Goal: Task Accomplishment & Management: Use online tool/utility

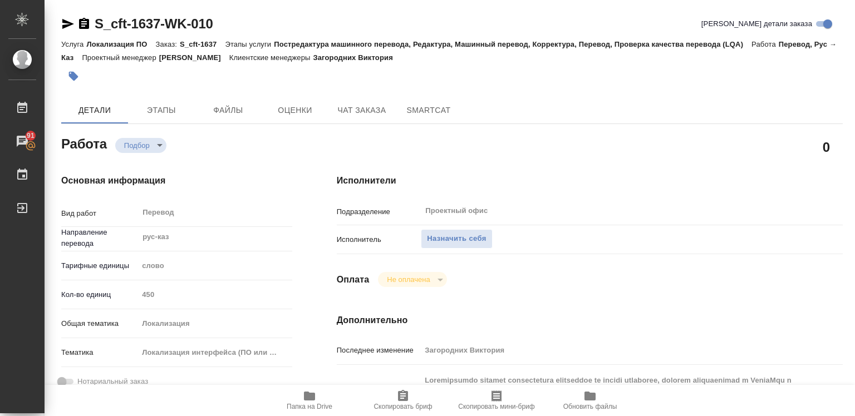
type textarea "x"
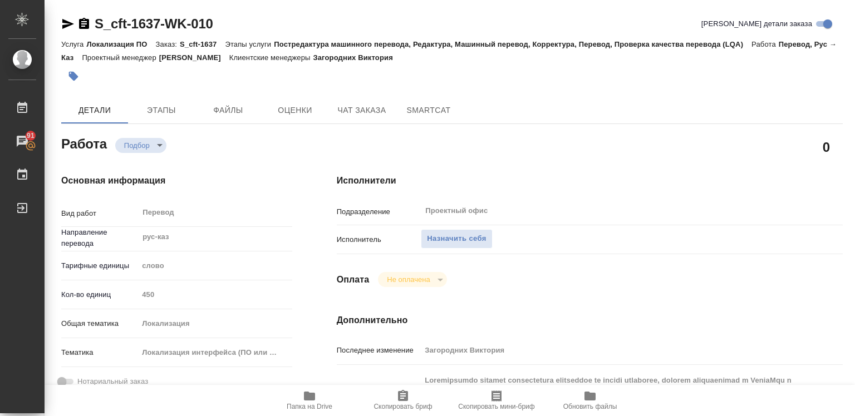
type textarea "x"
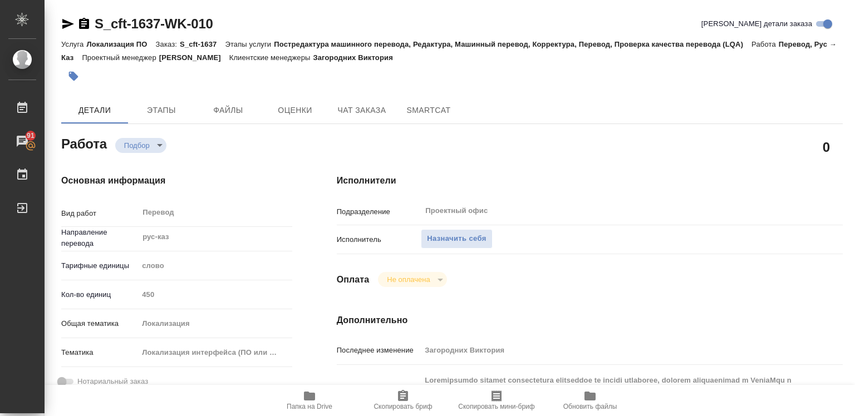
type textarea "x"
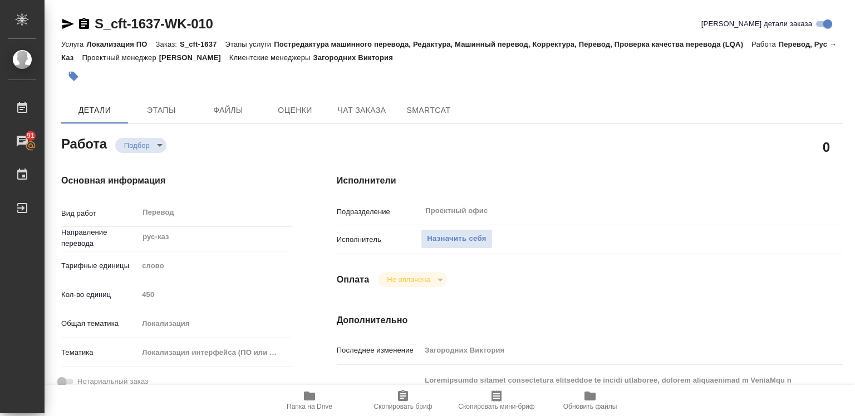
type textarea "x"
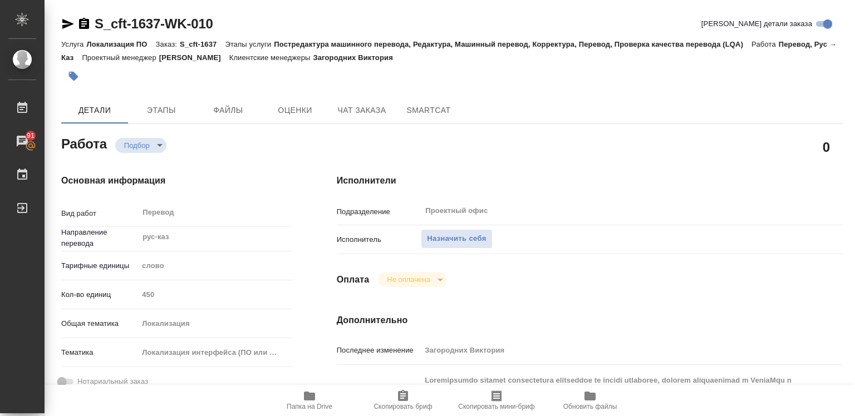
type textarea "x"
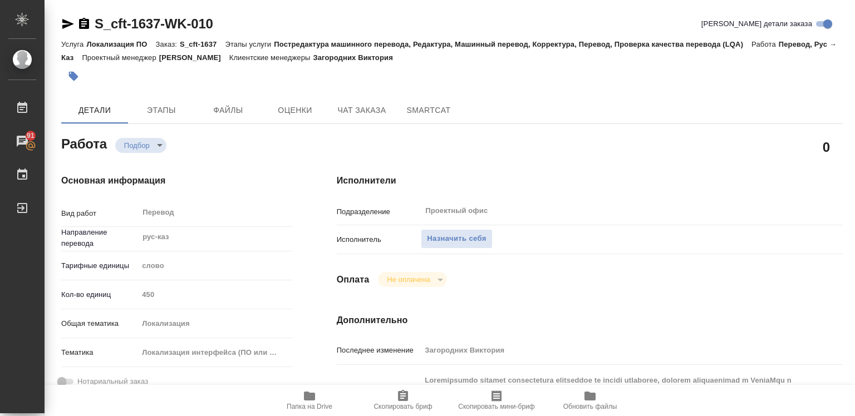
type textarea "x"
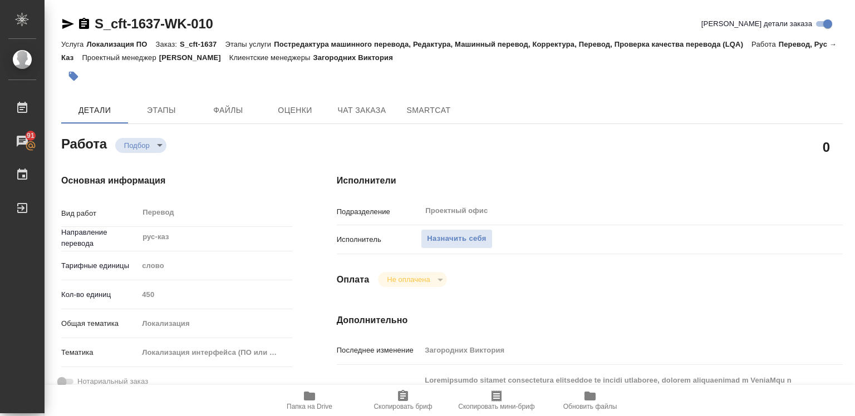
type textarea "x"
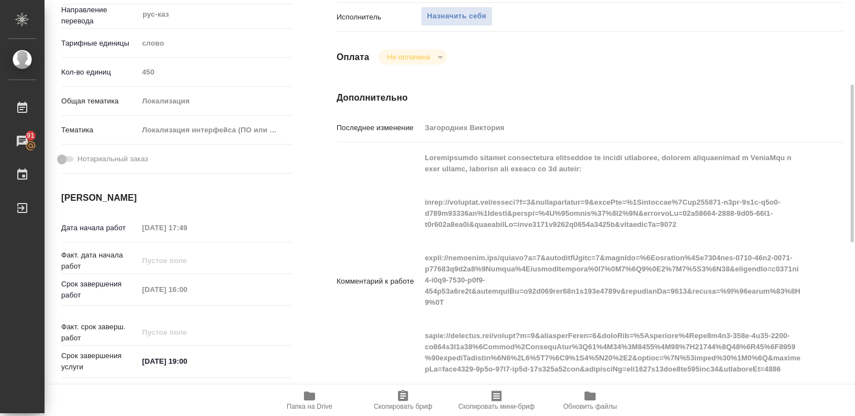
scroll to position [278, 0]
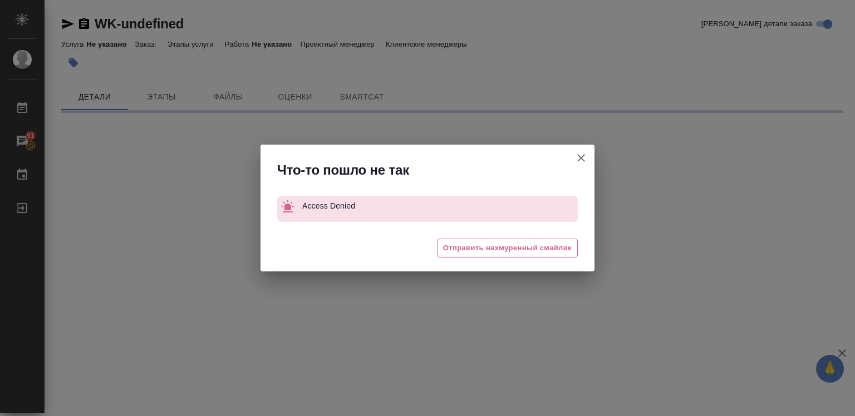
click at [581, 157] on icon "button" at bounding box center [580, 157] width 13 height 13
click at [581, 157] on div "Что-то пошло не так Access Denied 😓 Отправить нахмуренный смайлик" at bounding box center [427, 208] width 855 height 416
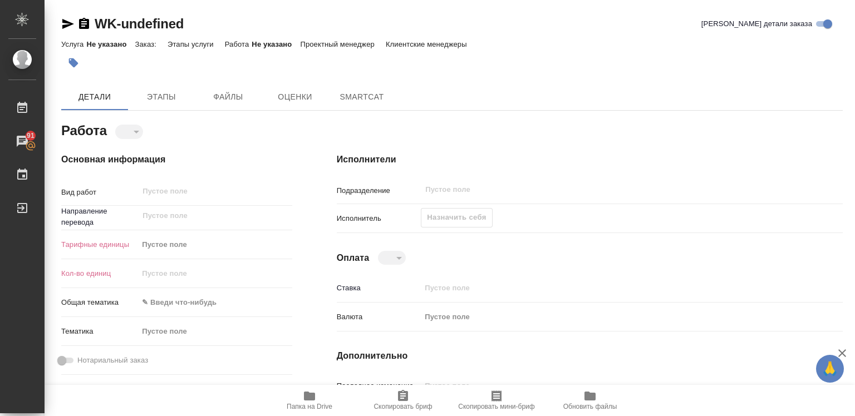
type textarea "x"
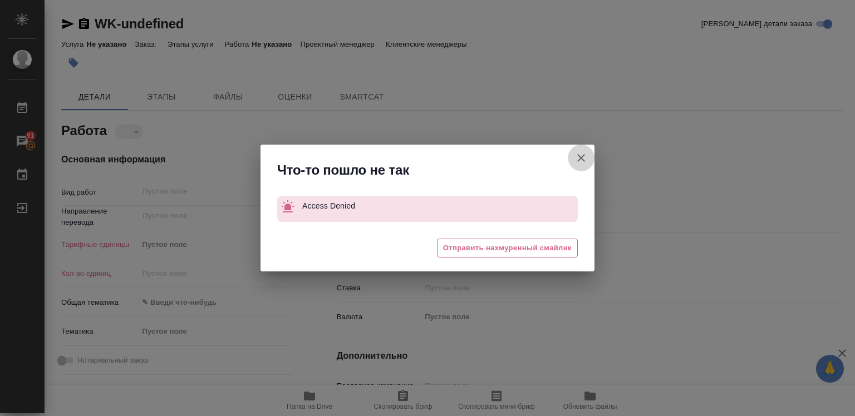
click at [585, 156] on icon "button" at bounding box center [580, 157] width 13 height 13
type textarea "x"
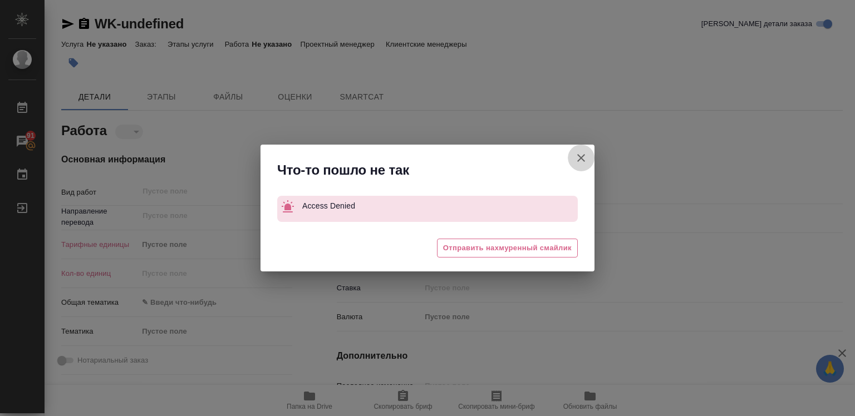
type textarea "x"
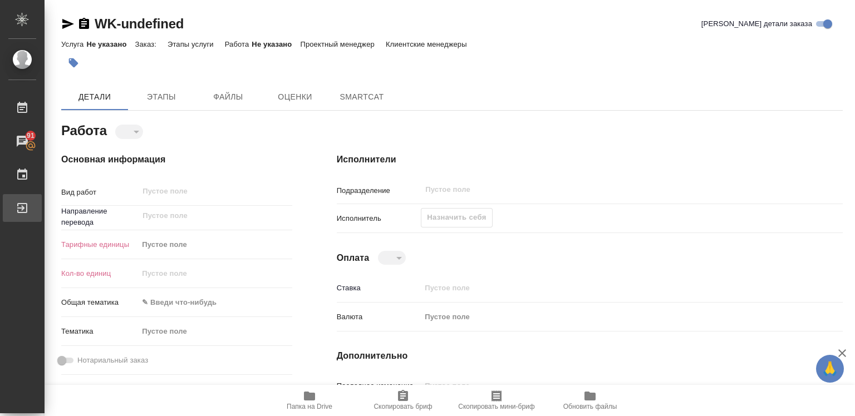
type textarea "x"
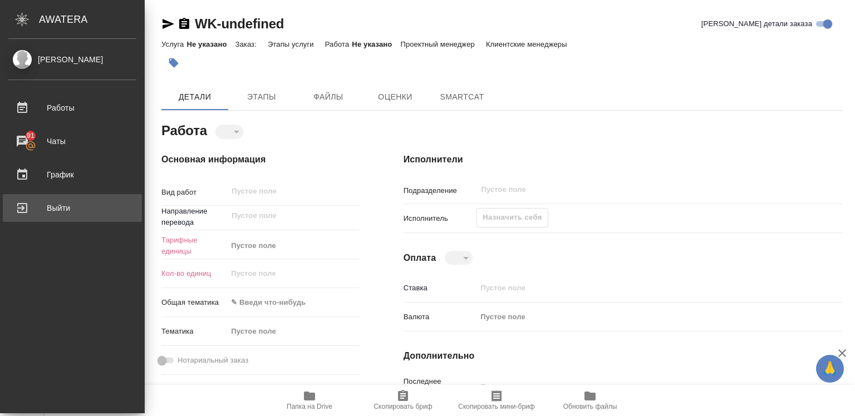
click at [50, 206] on div "Выйти" at bounding box center [72, 208] width 128 height 17
type textarea "x"
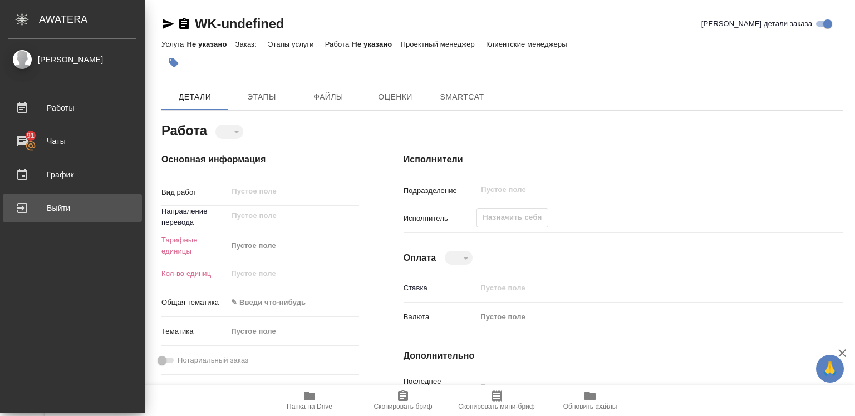
type textarea "x"
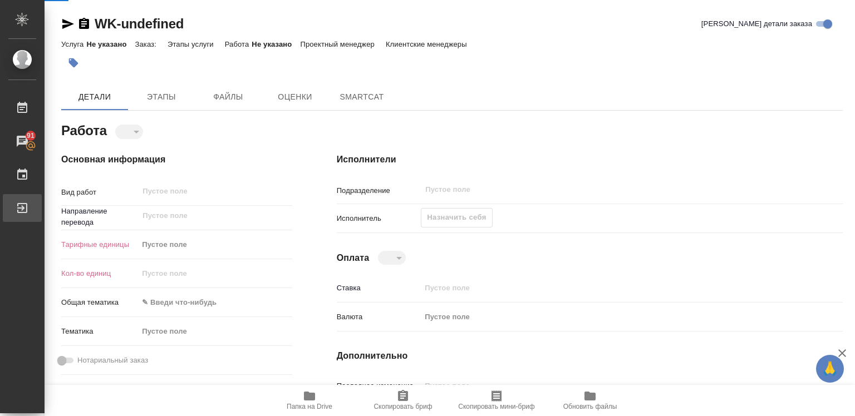
type textarea "x"
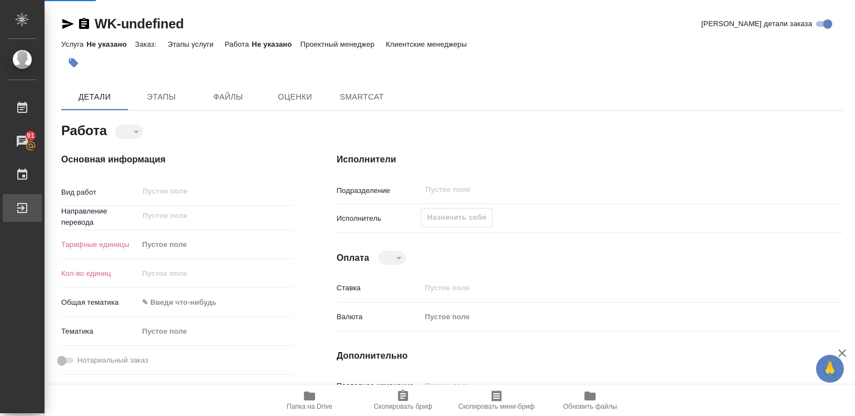
type textarea "x"
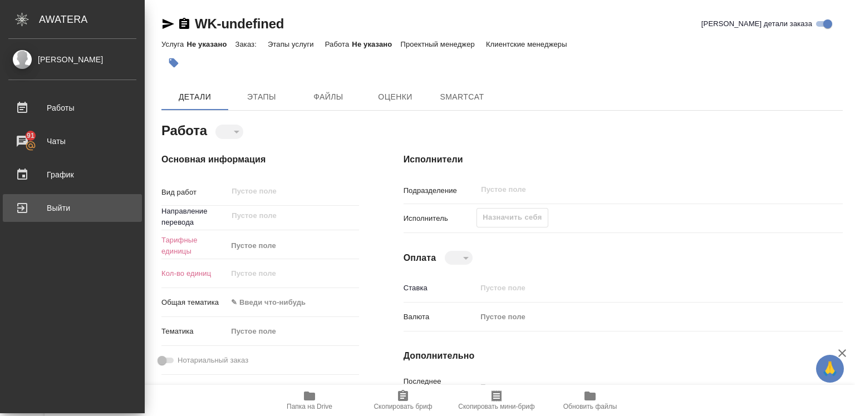
click at [24, 209] on div "Выйти" at bounding box center [72, 208] width 128 height 17
click at [52, 204] on div "Выйти" at bounding box center [72, 208] width 128 height 17
click at [82, 216] on link "Выйти" at bounding box center [72, 208] width 139 height 28
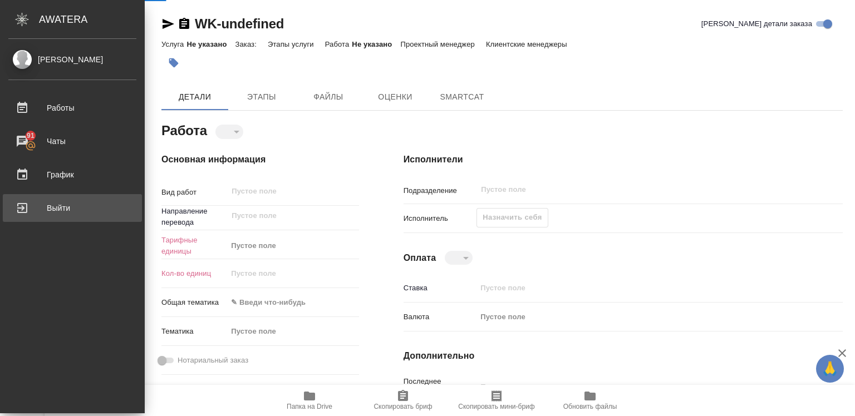
click at [82, 216] on link "Выйти" at bounding box center [72, 208] width 139 height 28
type textarea "x"
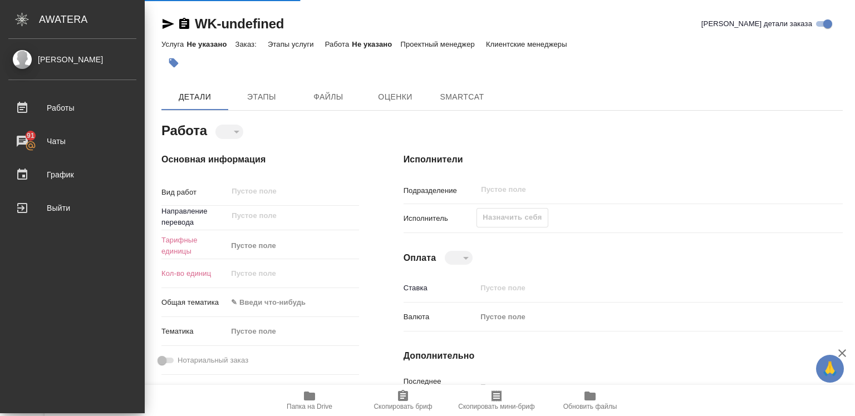
type textarea "x"
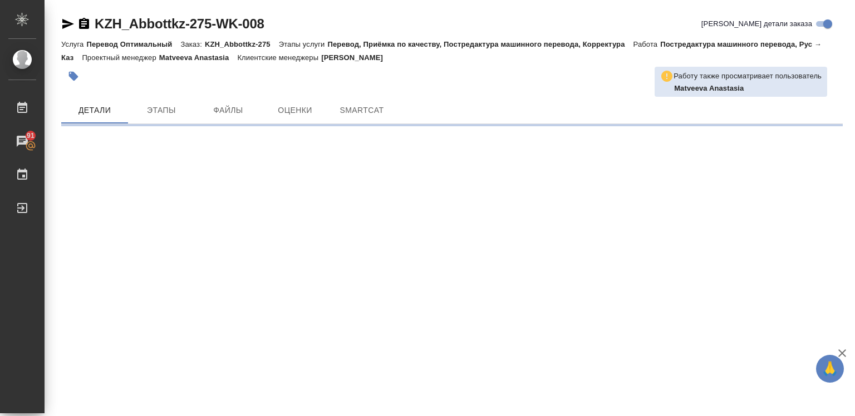
click at [841, 349] on icon "button" at bounding box center [841, 353] width 13 height 13
click at [841, 349] on div ".cls-1 fill:#fff; AWATERA Diussembayeva [PERSON_NAME] 91 Чаты График Выйти KZH_…" at bounding box center [427, 208] width 855 height 416
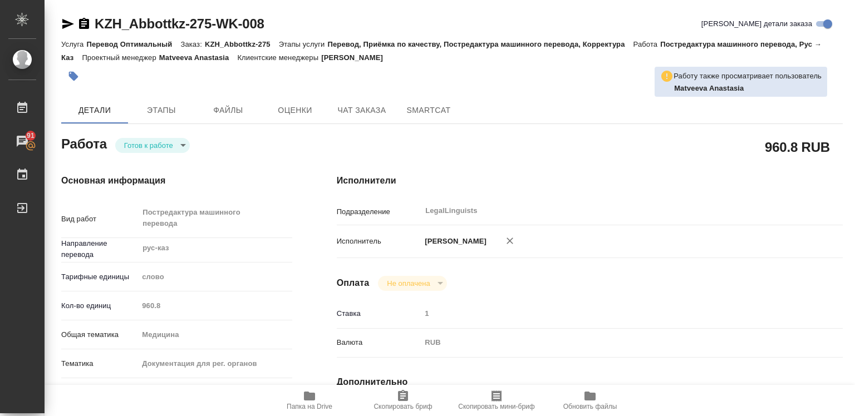
type textarea "x"
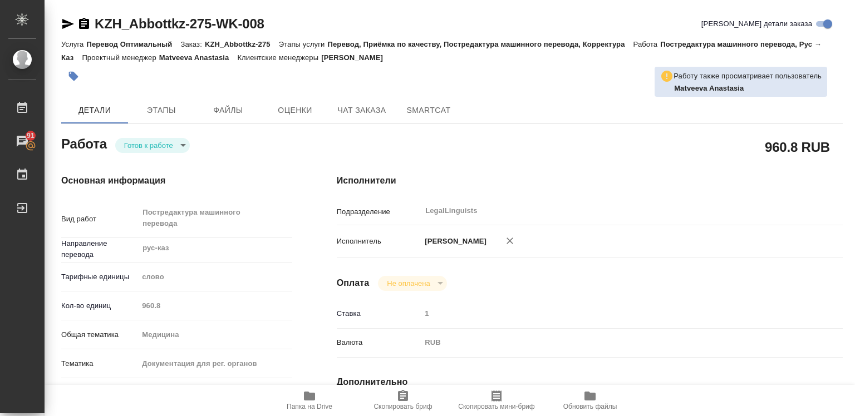
type textarea "x"
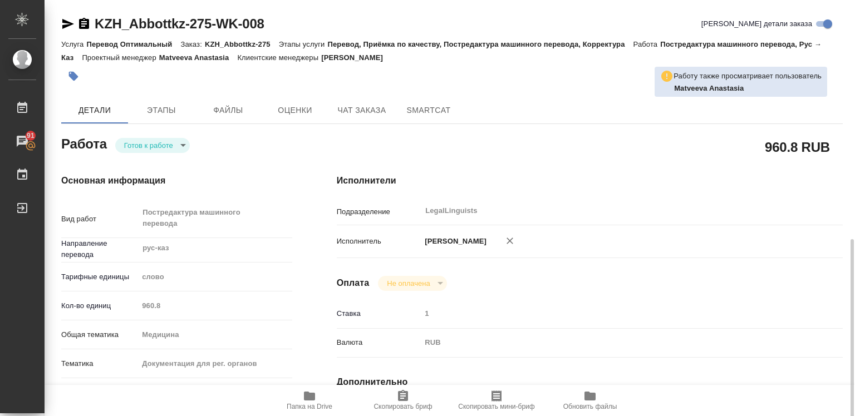
type textarea "x"
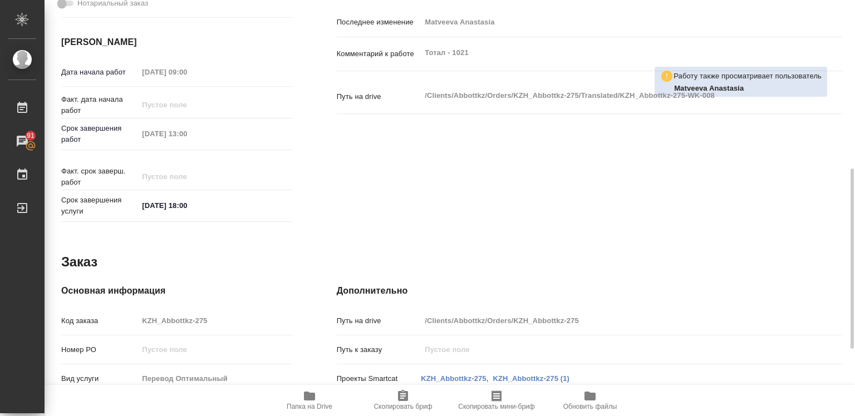
scroll to position [544, 0]
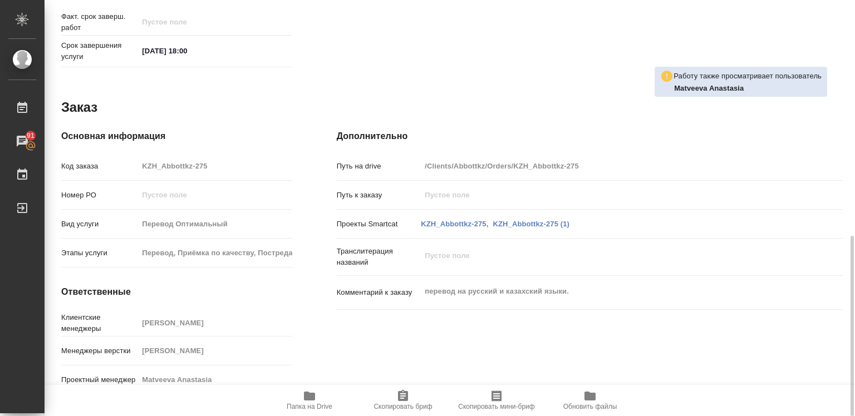
type textarea "x"
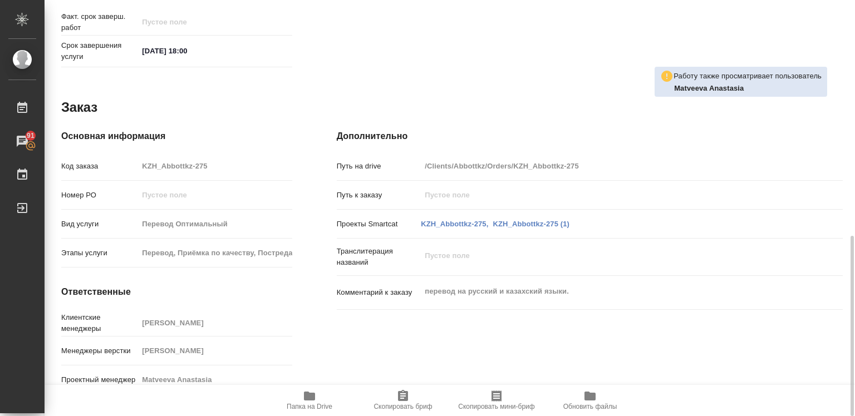
type textarea "x"
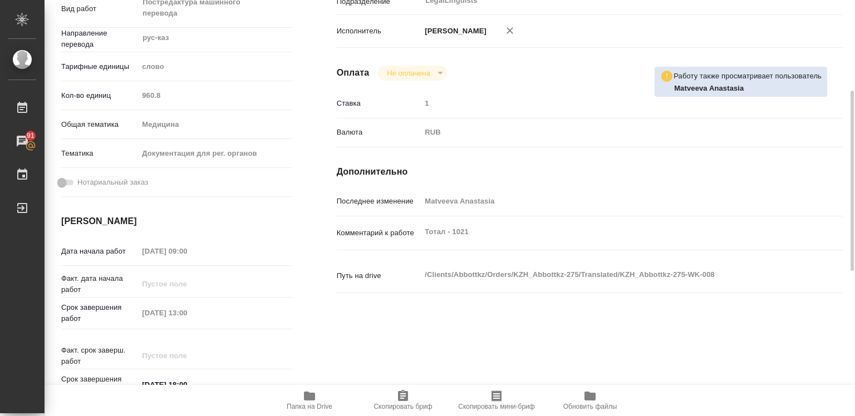
scroll to position [0, 0]
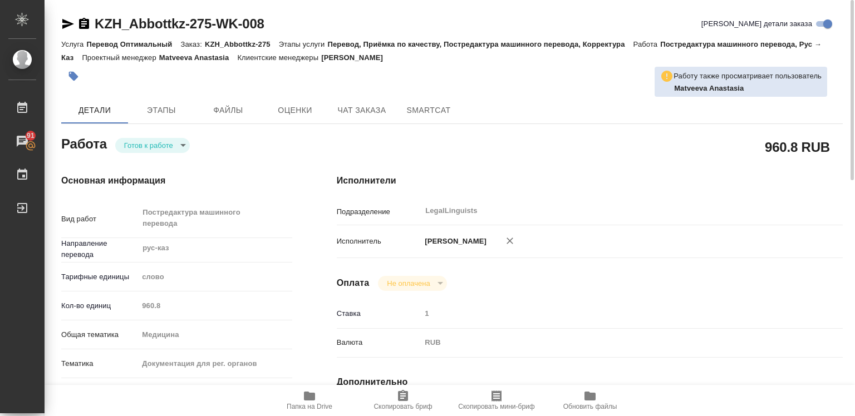
type textarea "x"
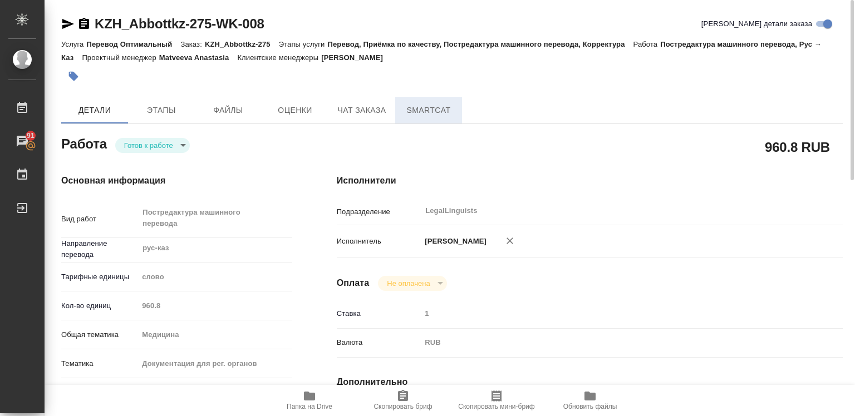
click at [412, 109] on span "SmartCat" at bounding box center [428, 110] width 53 height 14
type textarea "x"
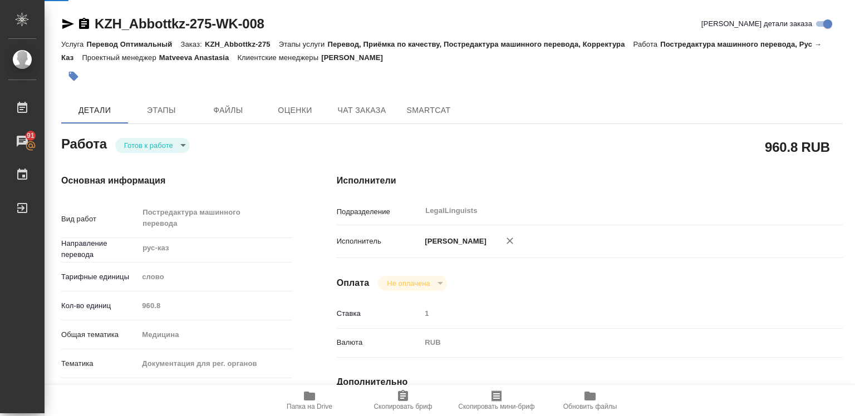
type textarea "x"
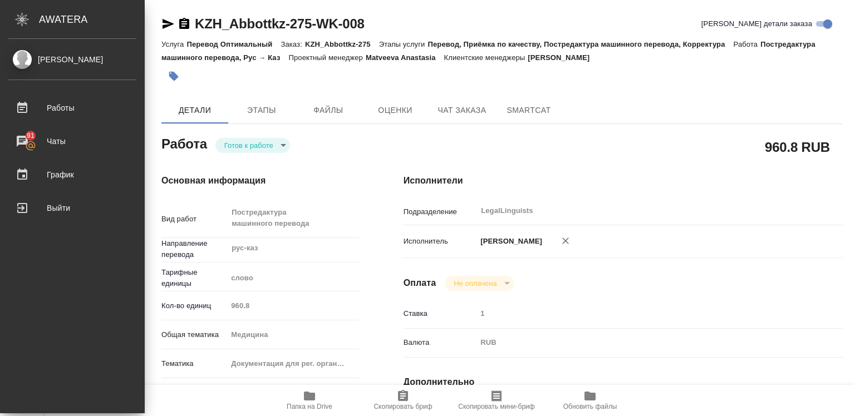
type textarea "x"
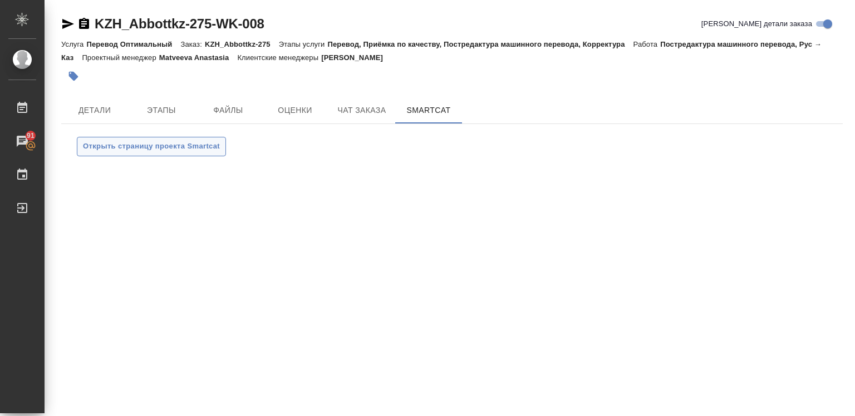
click at [184, 149] on span "Открыть страницу проекта Smartcat" at bounding box center [151, 146] width 137 height 13
